Goal: Information Seeking & Learning: Compare options

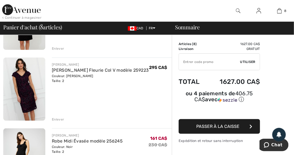
scroll to position [165, 0]
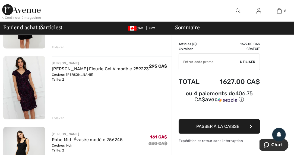
click at [23, 88] on img at bounding box center [24, 87] width 42 height 63
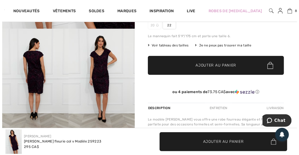
scroll to position [104, 0]
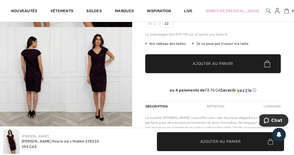
click at [109, 62] on img at bounding box center [99, 76] width 66 height 99
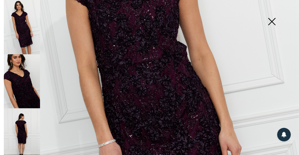
click at [270, 22] on img at bounding box center [271, 22] width 27 height 28
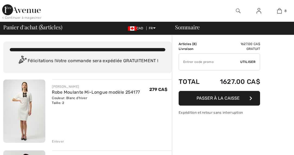
checkbox input "true"
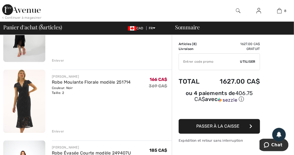
scroll to position [295, 0]
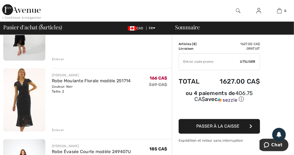
click at [26, 102] on img at bounding box center [24, 100] width 42 height 63
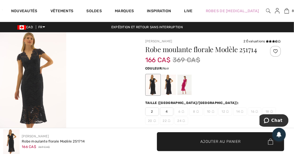
click at [43, 85] on img at bounding box center [33, 81] width 66 height 99
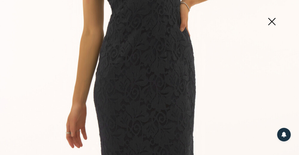
scroll to position [156, 0]
click at [274, 21] on img at bounding box center [271, 22] width 27 height 28
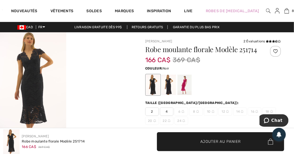
click at [170, 83] on div at bounding box center [169, 85] width 14 height 20
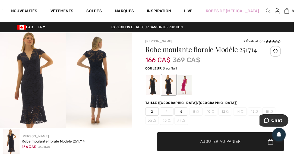
click at [152, 85] on div at bounding box center [153, 85] width 14 height 20
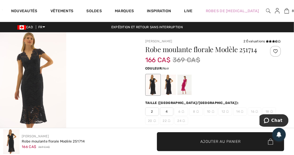
click at [38, 113] on img at bounding box center [33, 81] width 66 height 99
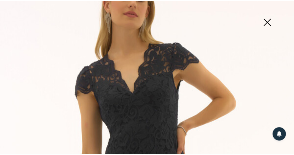
scroll to position [0, 0]
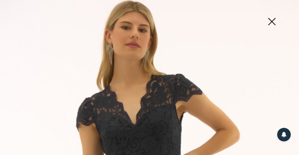
click at [270, 20] on img at bounding box center [271, 22] width 27 height 28
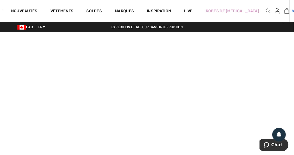
click at [285, 13] on img at bounding box center [287, 11] width 5 height 7
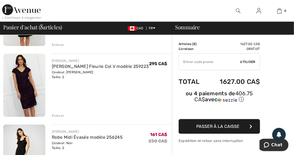
scroll to position [168, 0]
click at [60, 116] on div "Enlever" at bounding box center [58, 115] width 12 height 5
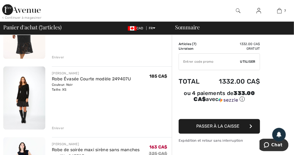
scroll to position [299, 0]
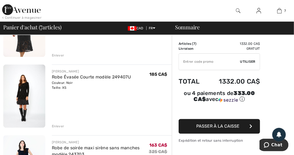
click at [61, 127] on div "Enlever" at bounding box center [58, 126] width 12 height 5
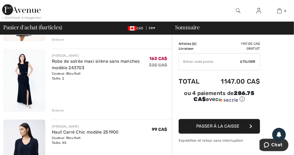
scroll to position [312, 0]
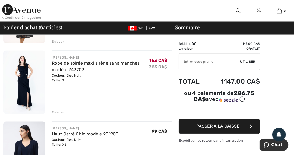
click at [28, 80] on img at bounding box center [24, 82] width 42 height 63
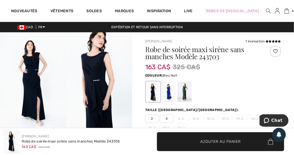
click at [169, 93] on div at bounding box center [169, 92] width 14 height 20
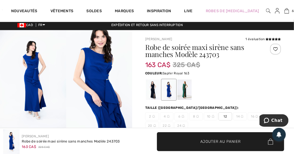
scroll to position [2, 0]
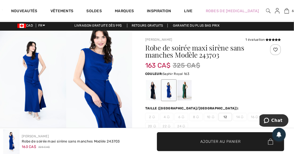
click at [185, 91] on div at bounding box center [185, 90] width 14 height 20
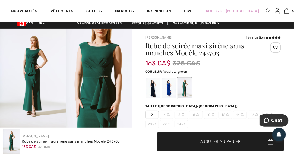
scroll to position [3, 0]
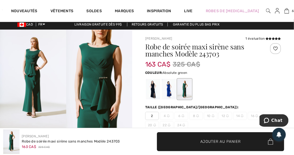
click at [154, 91] on div at bounding box center [153, 89] width 14 height 20
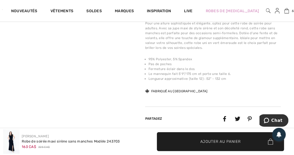
scroll to position [215, 0]
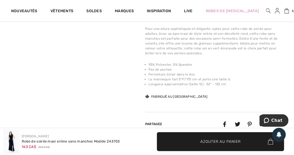
click at [42, 49] on video "Your browser does not support the video tag." at bounding box center [33, 32] width 66 height 33
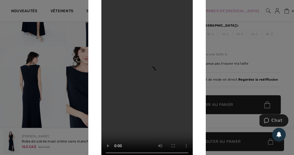
scroll to position [84, 0]
click at [230, 45] on div at bounding box center [147, 77] width 294 height 155
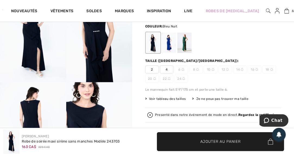
scroll to position [46, 0]
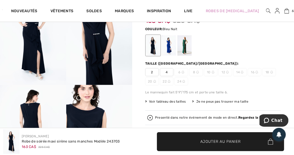
click at [170, 44] on div at bounding box center [169, 45] width 14 height 20
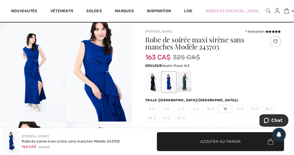
scroll to position [0, 0]
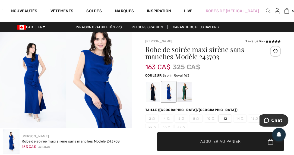
click at [188, 89] on div at bounding box center [185, 92] width 14 height 20
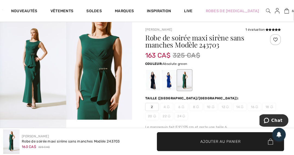
scroll to position [11, 0]
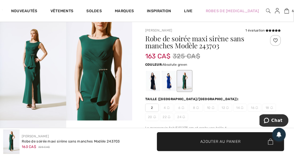
click at [153, 82] on div at bounding box center [153, 81] width 14 height 20
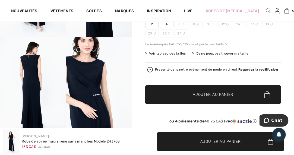
scroll to position [95, 0]
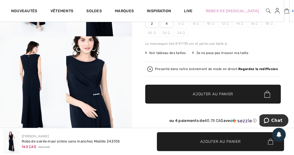
click at [285, 13] on img at bounding box center [287, 11] width 5 height 7
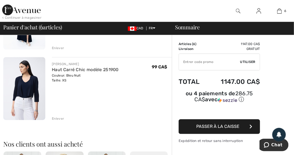
scroll to position [378, 0]
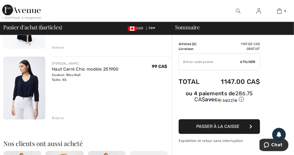
click at [61, 118] on div "Enlever" at bounding box center [58, 118] width 12 height 5
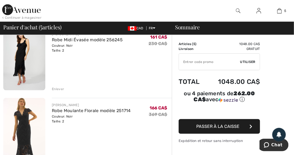
scroll to position [178, 0]
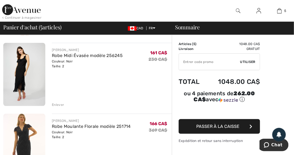
click at [30, 68] on img at bounding box center [24, 74] width 42 height 63
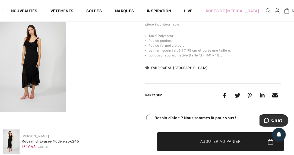
scroll to position [219, 0]
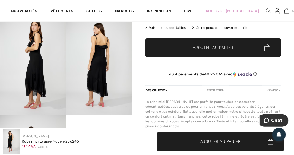
click at [35, 83] on img at bounding box center [33, 64] width 66 height 99
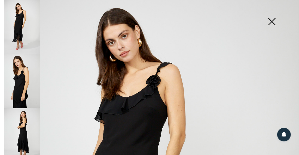
scroll to position [0, 0]
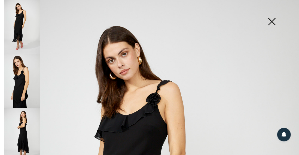
click at [21, 80] on img at bounding box center [22, 81] width 36 height 54
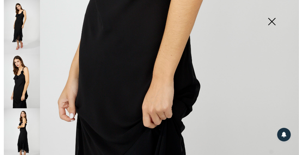
scroll to position [286, 0]
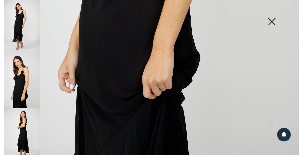
click at [29, 134] on img at bounding box center [22, 135] width 36 height 54
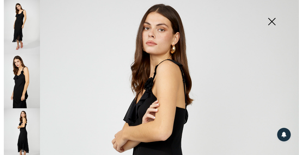
scroll to position [0, 0]
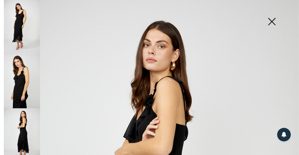
click at [269, 22] on img at bounding box center [271, 22] width 27 height 28
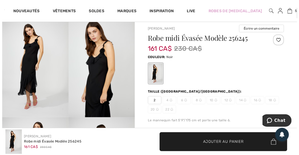
scroll to position [14, 0]
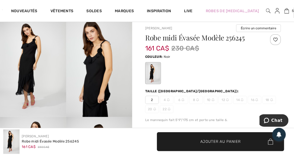
click at [27, 70] on img at bounding box center [33, 67] width 66 height 99
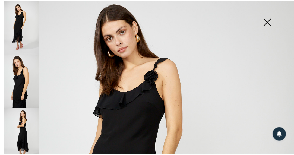
scroll to position [0, 0]
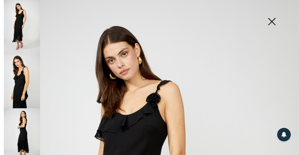
click at [272, 18] on img at bounding box center [271, 22] width 27 height 28
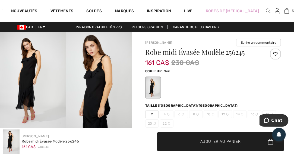
click at [44, 86] on img at bounding box center [33, 81] width 66 height 99
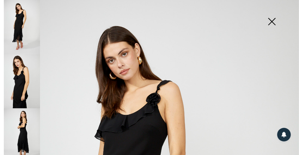
click at [268, 22] on img at bounding box center [271, 22] width 27 height 28
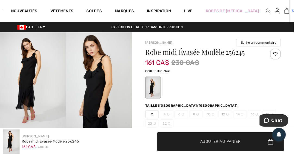
click at [285, 13] on img at bounding box center [287, 11] width 5 height 7
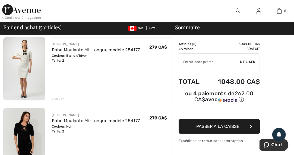
scroll to position [44, 0]
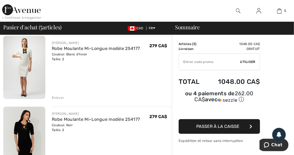
click at [28, 64] on img at bounding box center [24, 67] width 42 height 63
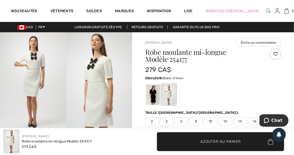
click at [36, 78] on img at bounding box center [33, 81] width 66 height 99
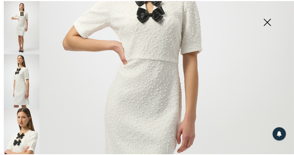
scroll to position [102, 0]
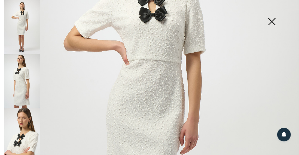
click at [270, 22] on img at bounding box center [271, 22] width 27 height 28
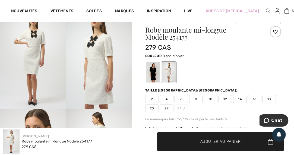
scroll to position [10, 0]
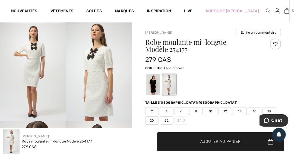
click at [285, 12] on img at bounding box center [287, 11] width 5 height 7
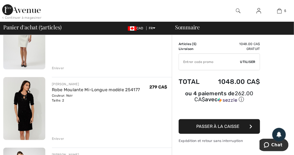
scroll to position [82, 0]
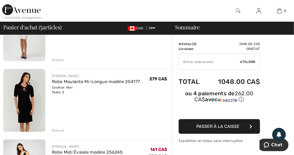
click at [28, 93] on img at bounding box center [24, 100] width 42 height 63
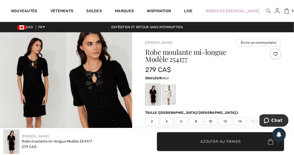
click at [39, 76] on img at bounding box center [33, 81] width 66 height 99
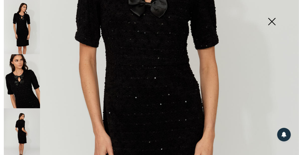
scroll to position [151, 0]
click at [26, 126] on img at bounding box center [22, 135] width 36 height 54
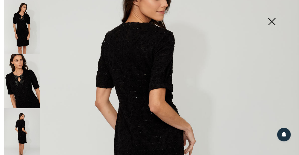
scroll to position [71, 0]
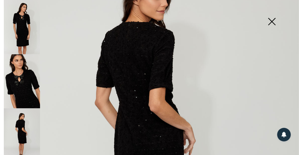
click at [24, 29] on img at bounding box center [22, 27] width 36 height 54
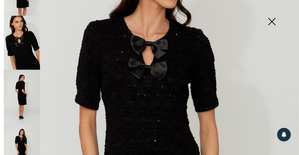
scroll to position [54, 0]
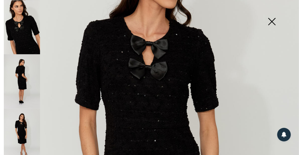
click at [26, 123] on img at bounding box center [22, 136] width 36 height 54
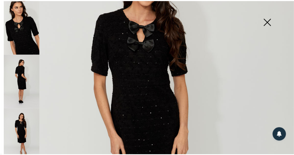
scroll to position [89, 0]
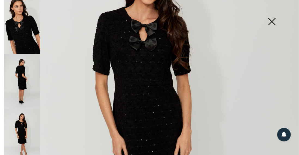
click at [209, 73] on img at bounding box center [149, 135] width 299 height 448
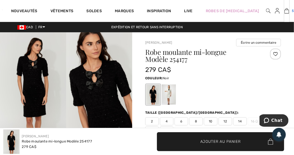
click at [285, 12] on img at bounding box center [287, 11] width 5 height 7
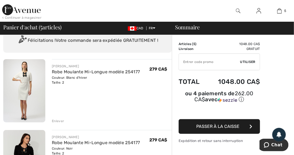
scroll to position [21, 0]
click at [61, 122] on div "Enlever" at bounding box center [58, 121] width 12 height 5
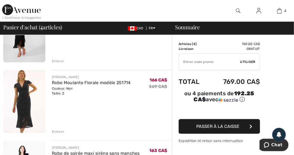
scroll to position [152, 0]
click at [26, 104] on img at bounding box center [24, 101] width 42 height 63
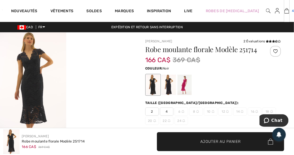
click at [285, 11] on link "4" at bounding box center [287, 11] width 5 height 7
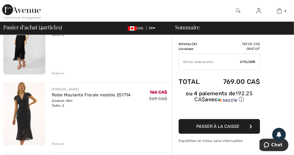
scroll to position [140, 0]
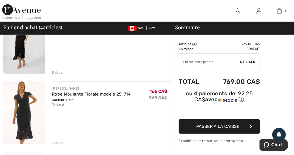
click at [59, 142] on div "Enlever" at bounding box center [58, 143] width 12 height 5
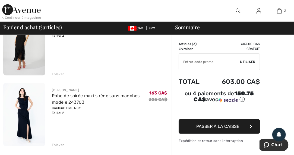
scroll to position [0, 0]
click at [24, 115] on img at bounding box center [24, 114] width 42 height 63
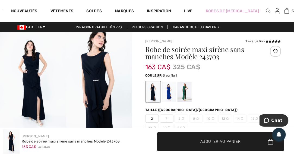
click at [169, 92] on div at bounding box center [169, 92] width 14 height 20
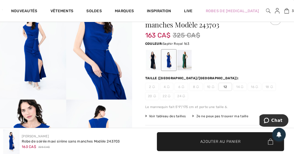
scroll to position [31, 0]
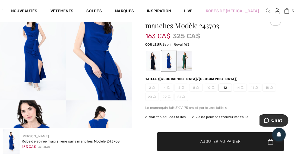
click at [185, 59] on div at bounding box center [185, 61] width 14 height 20
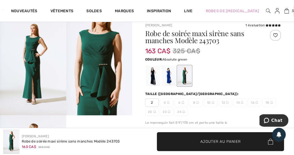
scroll to position [17, 0]
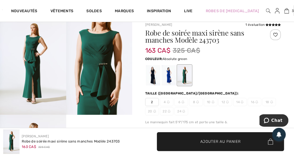
click at [154, 72] on div at bounding box center [153, 75] width 14 height 20
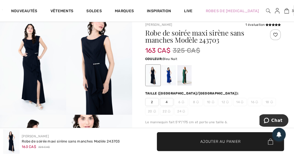
click at [170, 75] on div at bounding box center [169, 75] width 14 height 20
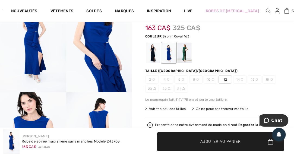
scroll to position [39, 0]
click at [185, 52] on div at bounding box center [185, 52] width 14 height 20
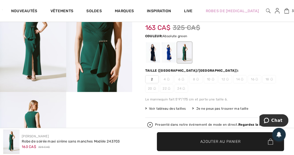
click at [155, 55] on div at bounding box center [153, 52] width 14 height 20
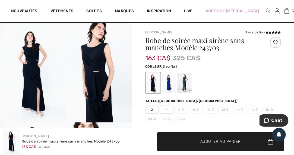
scroll to position [18, 0]
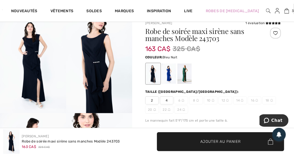
click at [185, 73] on div at bounding box center [185, 74] width 14 height 20
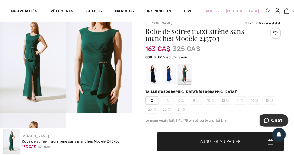
click at [155, 72] on div at bounding box center [153, 74] width 14 height 20
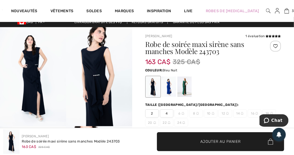
scroll to position [0, 0]
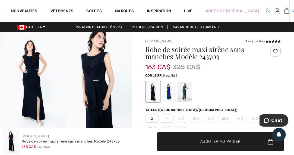
click at [285, 13] on img at bounding box center [287, 11] width 5 height 7
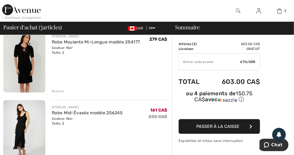
scroll to position [55, 0]
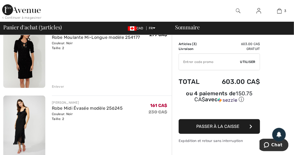
click at [60, 88] on div "Enlever" at bounding box center [58, 86] width 12 height 5
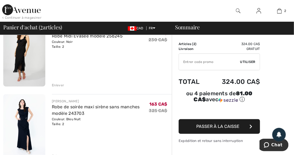
scroll to position [57, 0]
